Goal: Task Accomplishment & Management: Use online tool/utility

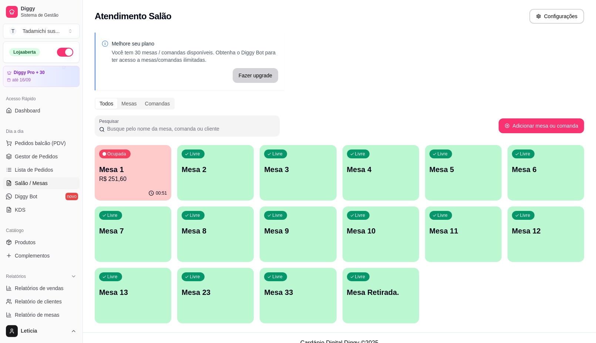
click at [385, 303] on div "Livre Mesa Retirada." at bounding box center [380, 291] width 77 height 47
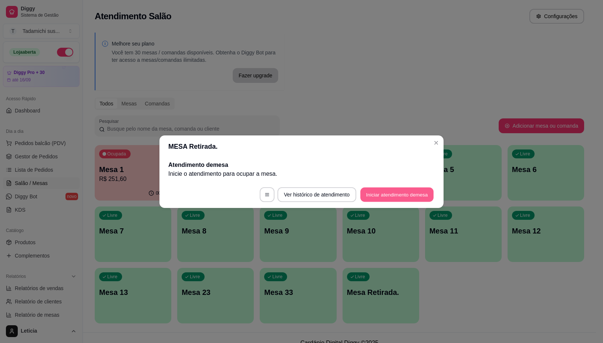
click at [402, 192] on button "Iniciar atendimento de mesa" at bounding box center [396, 194] width 73 height 14
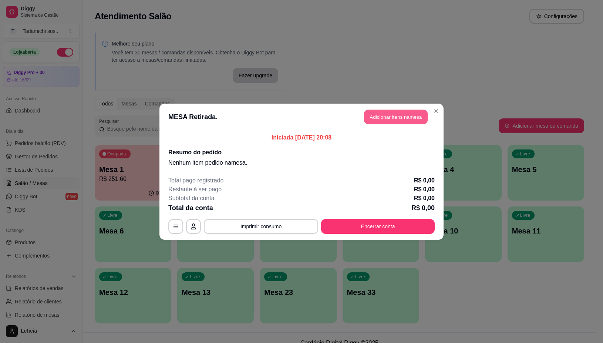
click at [400, 119] on button "Adicionar itens na mesa" at bounding box center [396, 116] width 64 height 14
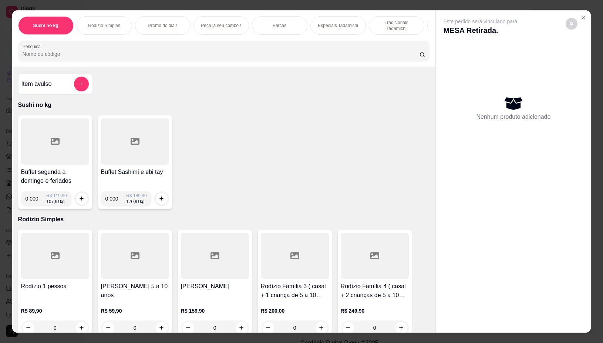
click at [32, 153] on div at bounding box center [55, 141] width 68 height 46
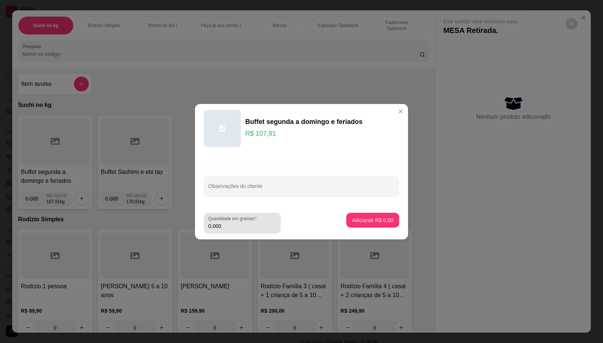
click at [235, 225] on input "0.000" at bounding box center [242, 225] width 68 height 7
click at [230, 227] on input "0.000" at bounding box center [242, 225] width 68 height 7
click at [228, 227] on input "0.000" at bounding box center [242, 225] width 68 height 7
click at [228, 228] on input "0.000" at bounding box center [242, 225] width 68 height 7
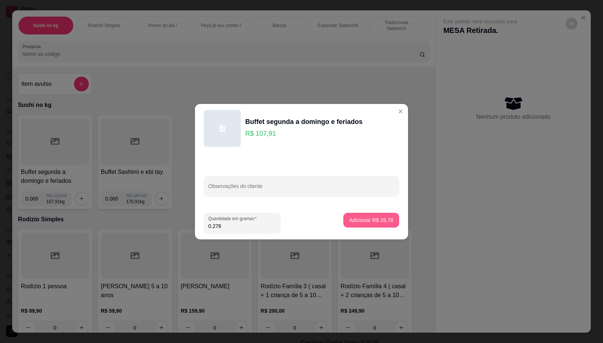
type input "0.276"
click at [379, 220] on p "Adicionar R$ 29,78" at bounding box center [371, 219] width 44 height 7
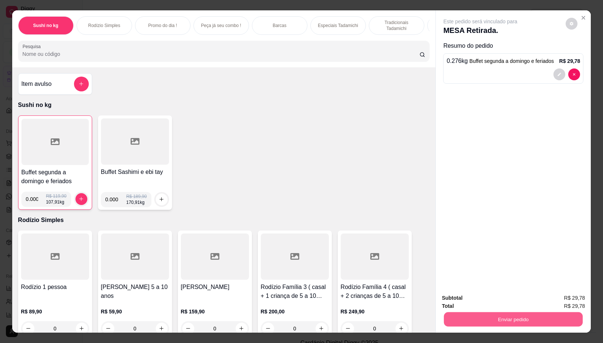
click at [513, 312] on button "Enviar pedido" at bounding box center [513, 319] width 139 height 14
click at [501, 293] on button "Não registrar e enviar pedido" at bounding box center [488, 298] width 75 height 14
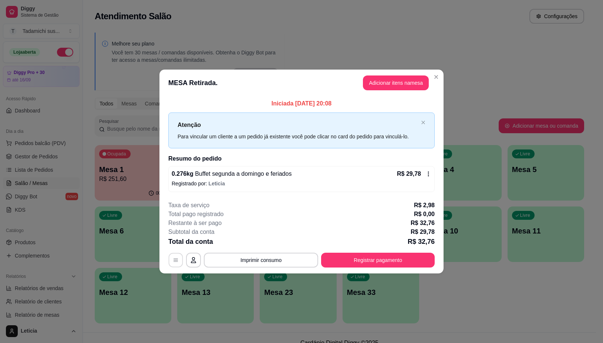
click at [173, 256] on button "button" at bounding box center [176, 260] width 14 height 14
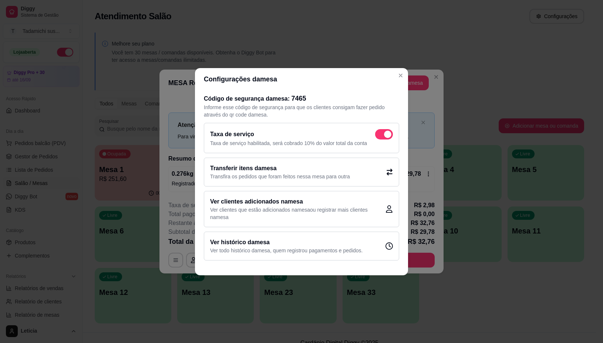
click at [383, 129] on span at bounding box center [384, 134] width 18 height 10
click at [379, 135] on input "checkbox" at bounding box center [377, 137] width 5 height 5
checkbox input "false"
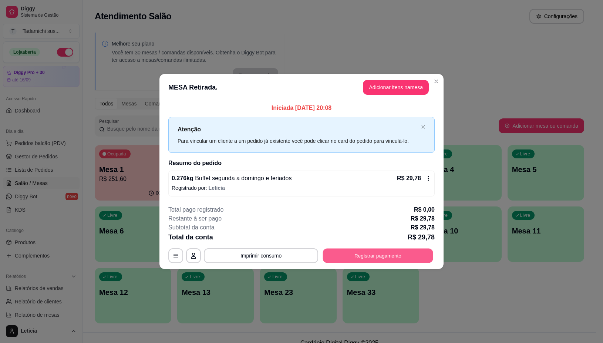
click at [401, 256] on button "Registrar pagamento" at bounding box center [378, 256] width 110 height 14
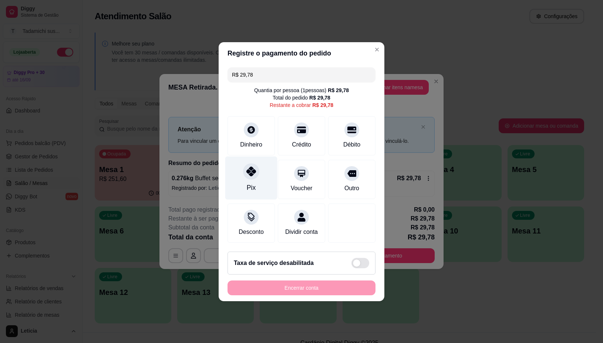
click at [246, 166] on icon at bounding box center [251, 171] width 10 height 10
type input "R$ 0,00"
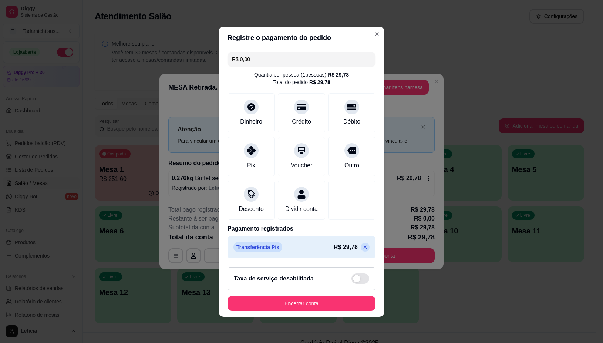
scroll to position [2, 0]
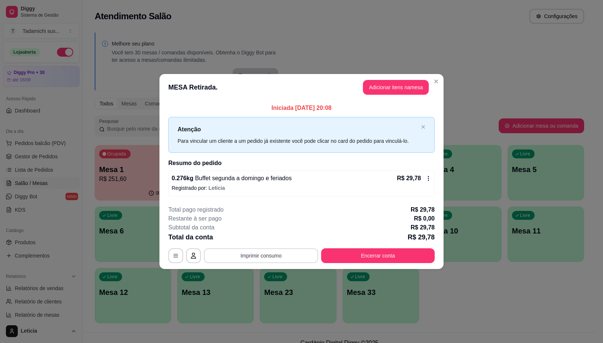
click at [298, 250] on button "Imprimir consumo" at bounding box center [261, 255] width 114 height 15
click at [276, 226] on button "IMPRESSORA" at bounding box center [263, 223] width 55 height 11
click at [376, 251] on button "Encerrar conta" at bounding box center [378, 256] width 110 height 14
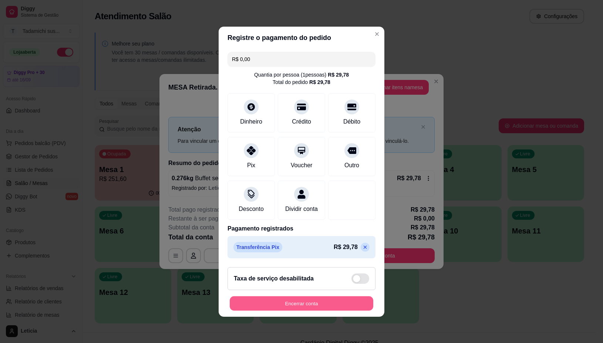
click at [312, 309] on button "Encerrar conta" at bounding box center [301, 303] width 143 height 14
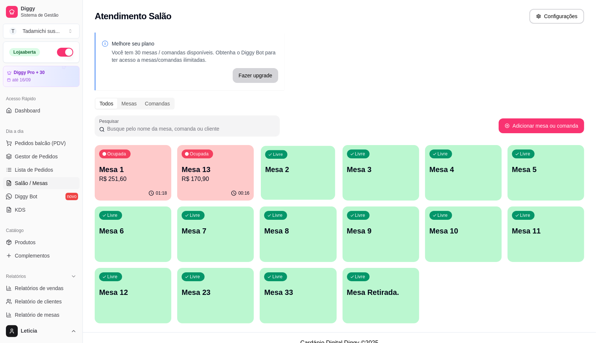
click at [303, 163] on div "Livre Mesa 2" at bounding box center [298, 168] width 74 height 45
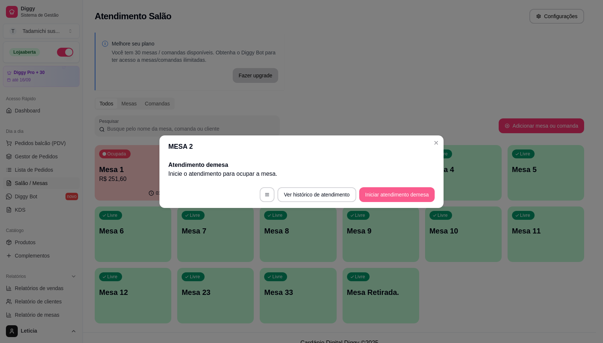
click at [371, 190] on button "Iniciar atendimento de mesa" at bounding box center [396, 194] width 75 height 15
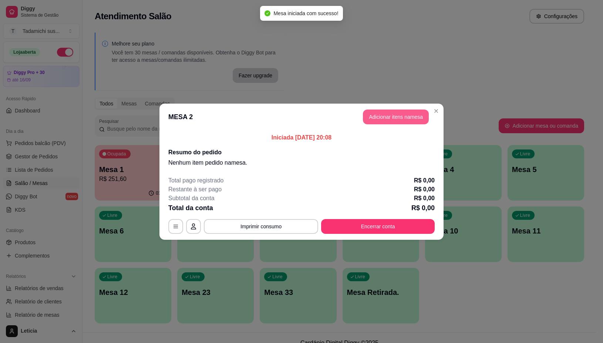
click at [402, 117] on button "Adicionar itens na mesa" at bounding box center [396, 116] width 66 height 15
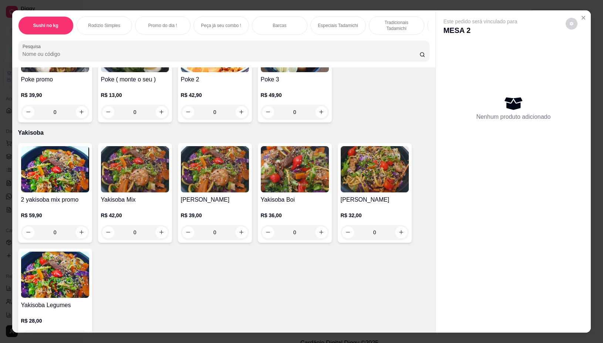
scroll to position [8737, 0]
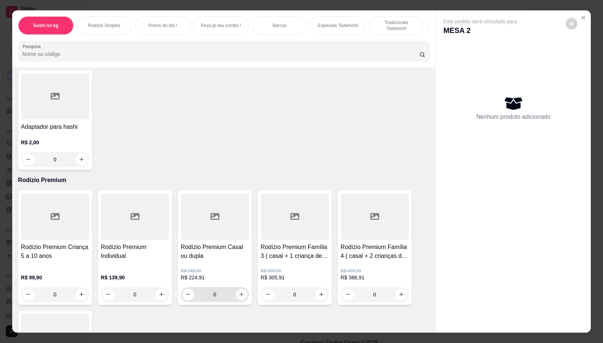
click at [239, 291] on icon "increase-product-quantity" at bounding box center [242, 294] width 6 height 6
type input "1"
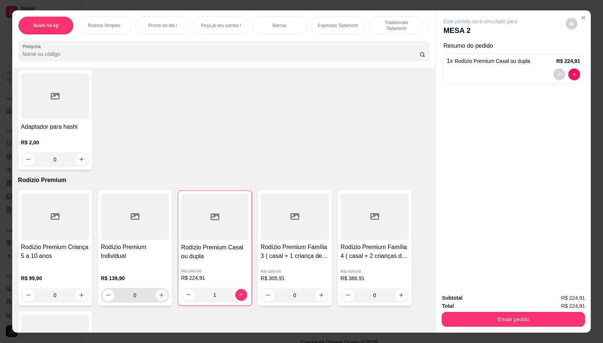
click at [159, 292] on icon "increase-product-quantity" at bounding box center [162, 295] width 6 height 6
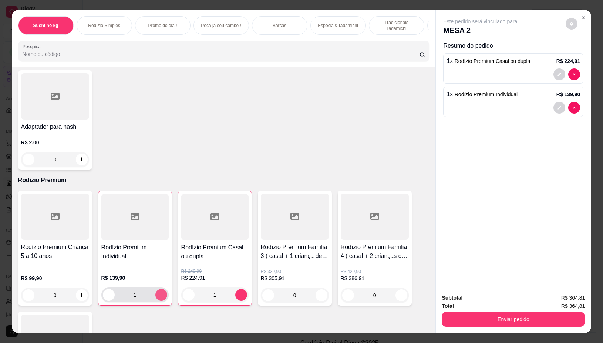
type input "1"
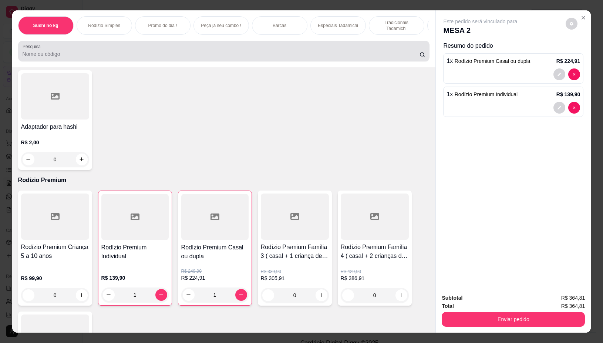
click at [241, 58] on input "Pesquisa" at bounding box center [221, 53] width 397 height 7
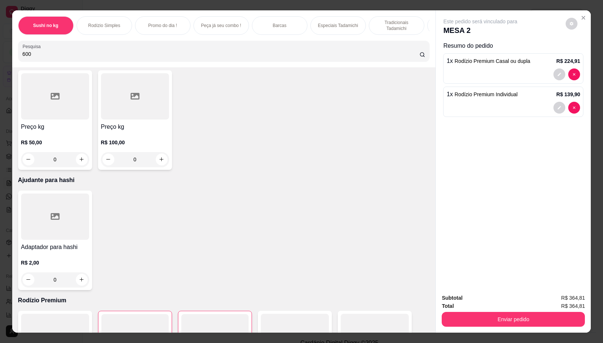
scroll to position [8857, 0]
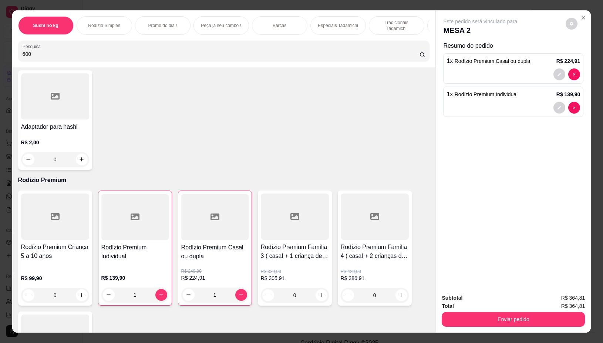
type input "600"
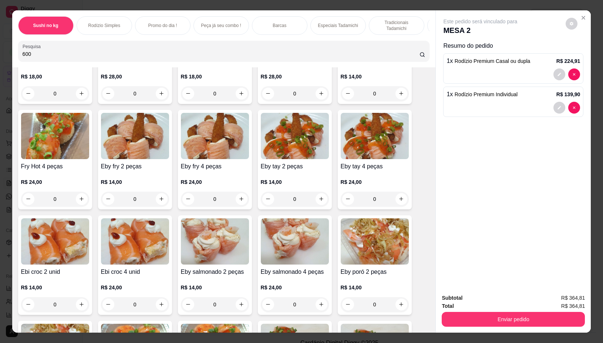
scroll to position [0, 0]
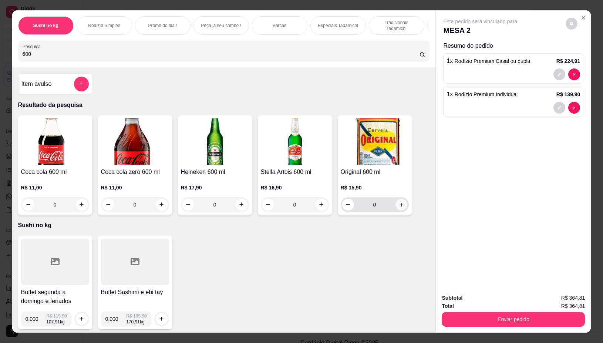
click at [398, 205] on icon "increase-product-quantity" at bounding box center [401, 205] width 6 height 6
type input "1"
click at [398, 207] on icon "increase-product-quantity" at bounding box center [401, 205] width 6 height 6
type input "2"
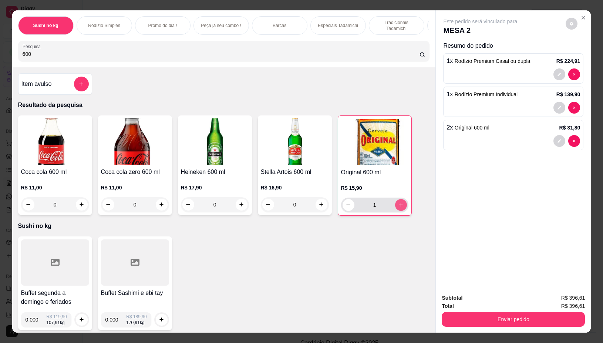
type input "2"
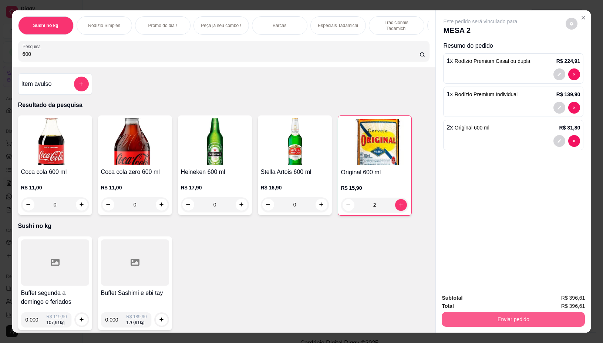
click at [468, 313] on button "Enviar pedido" at bounding box center [513, 319] width 143 height 15
click at [468, 300] on button "Não registrar e enviar pedido" at bounding box center [488, 298] width 75 height 14
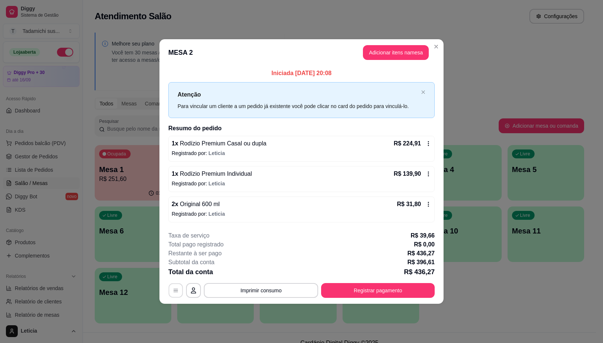
click at [172, 295] on button "button" at bounding box center [176, 290] width 14 height 14
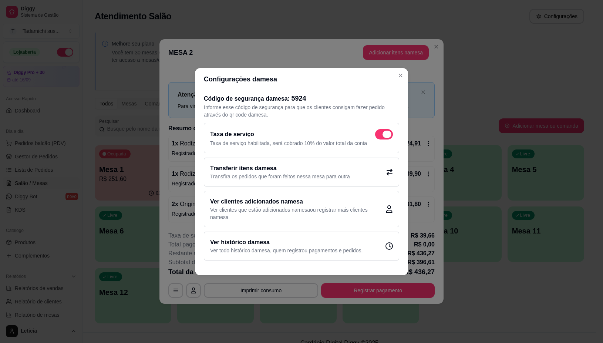
click at [380, 134] on span at bounding box center [384, 134] width 18 height 10
click at [379, 135] on input "checkbox" at bounding box center [377, 137] width 5 height 5
checkbox input "false"
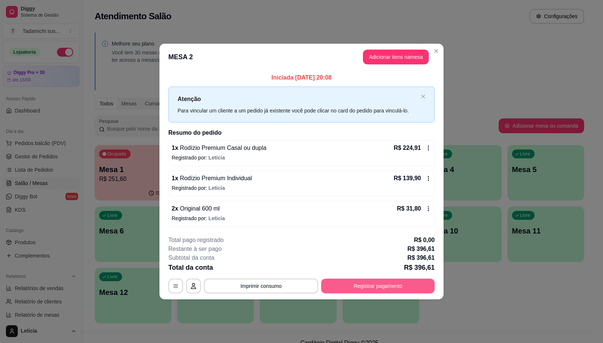
click at [405, 289] on button "Registrar pagamento" at bounding box center [378, 285] width 114 height 15
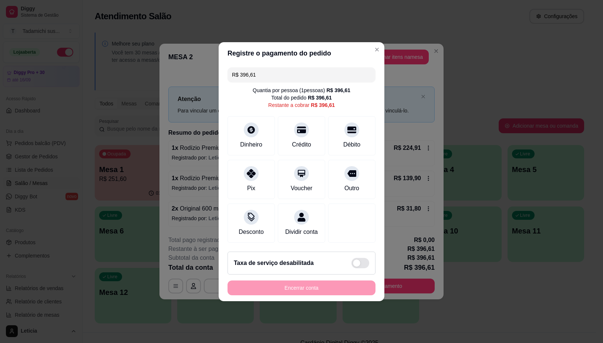
click at [283, 69] on input "R$ 396,61" at bounding box center [301, 74] width 139 height 15
click at [351, 139] on div "Débito" at bounding box center [351, 144] width 19 height 10
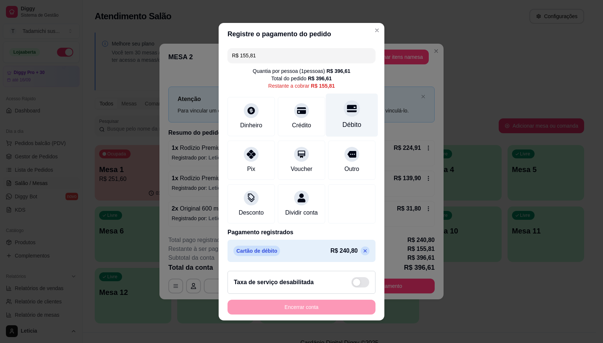
click at [348, 120] on div "Débito" at bounding box center [351, 125] width 19 height 10
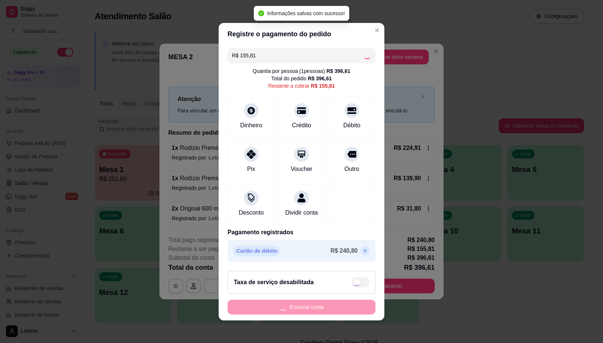
type input "R$ 0,00"
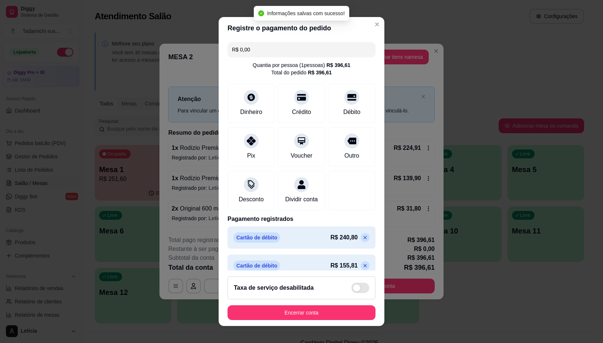
scroll to position [18, 0]
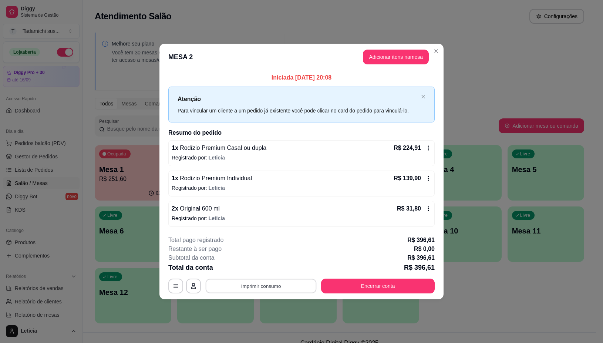
click at [272, 287] on button "Imprimir consumo" at bounding box center [261, 286] width 111 height 14
click at [274, 252] on button "IMPRESSORA" at bounding box center [262, 255] width 57 height 12
click at [378, 287] on button "Encerrar conta" at bounding box center [378, 286] width 110 height 14
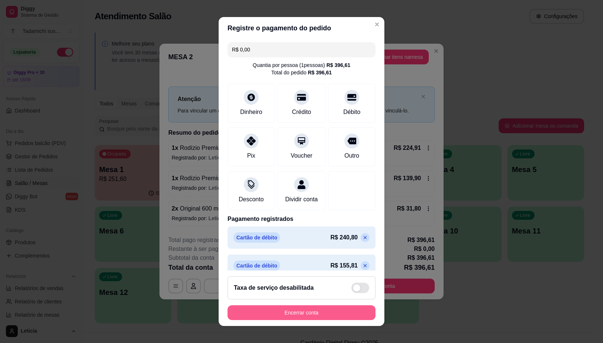
click at [346, 309] on button "Encerrar conta" at bounding box center [301, 312] width 148 height 15
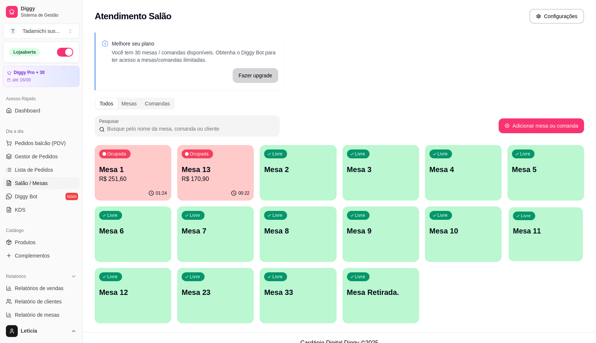
click at [549, 223] on div "Livre Mesa 11" at bounding box center [545, 229] width 74 height 45
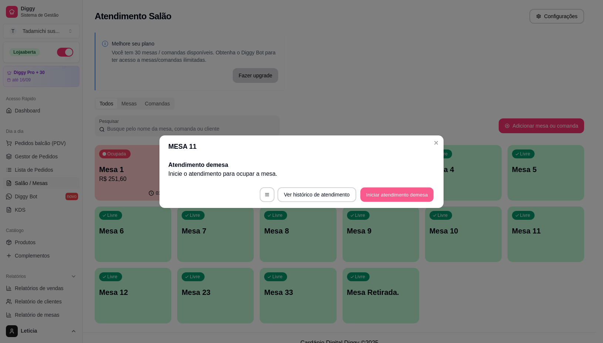
click at [407, 199] on button "Iniciar atendimento de mesa" at bounding box center [396, 194] width 73 height 14
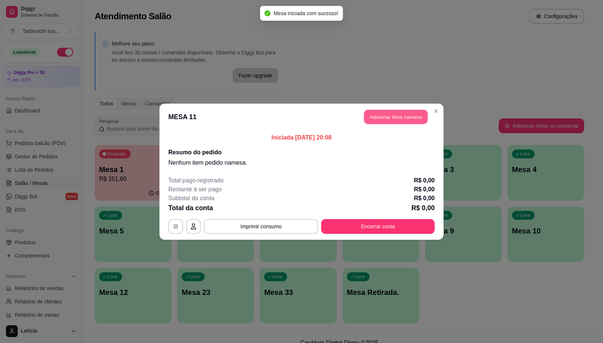
click at [385, 117] on button "Adicionar itens na mesa" at bounding box center [396, 116] width 64 height 14
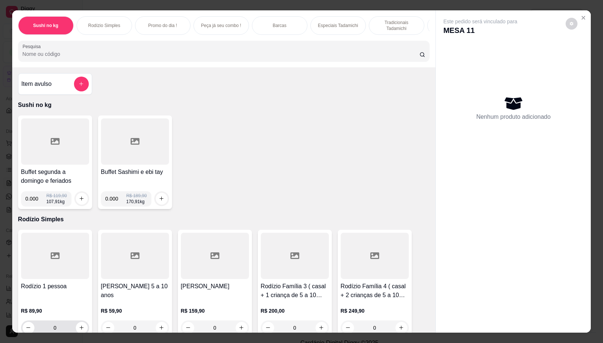
scroll to position [46, 0]
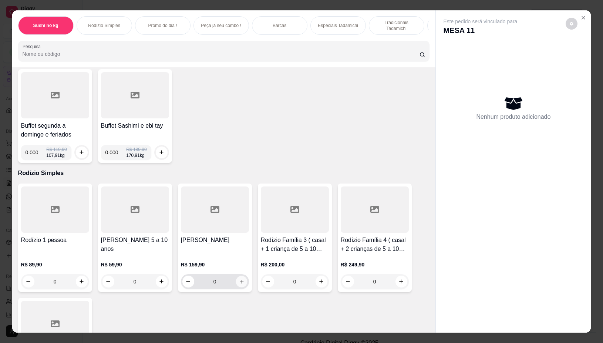
click at [239, 284] on icon "increase-product-quantity" at bounding box center [242, 282] width 6 height 6
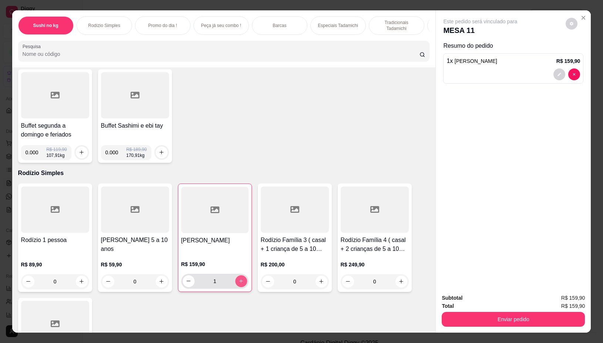
type input "1"
